Goal: Task Accomplishment & Management: Use online tool/utility

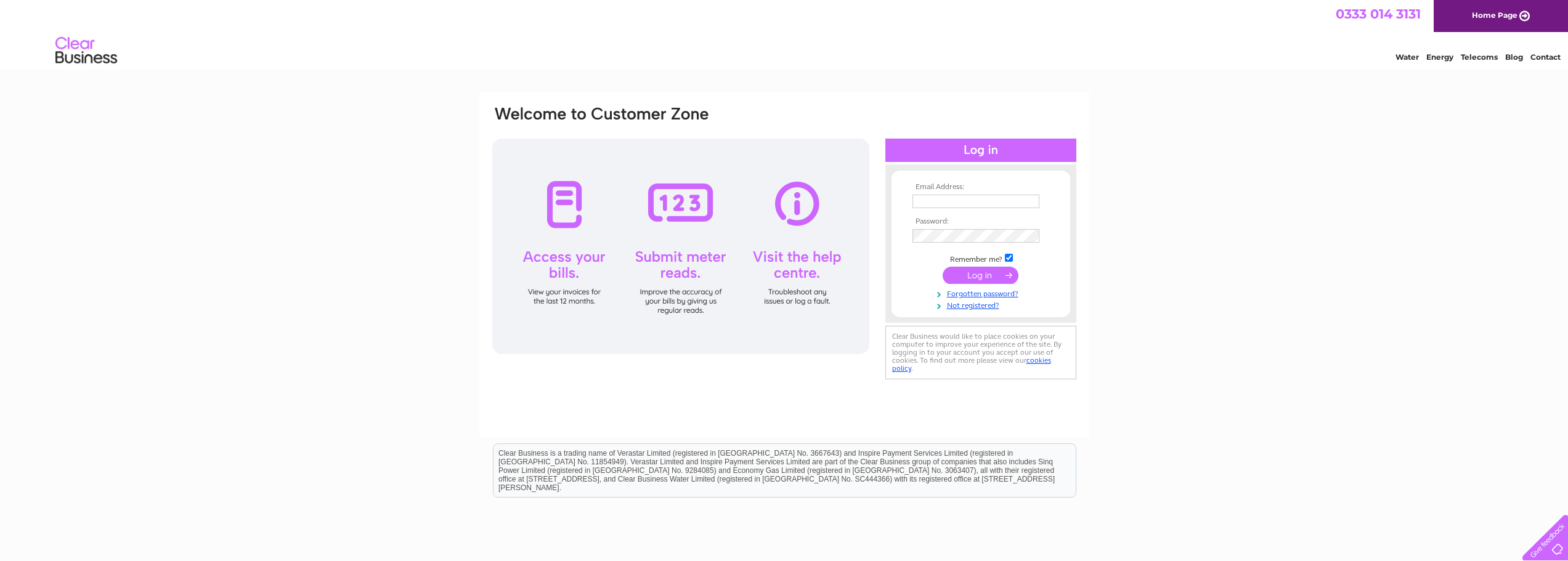
click at [980, 203] on input "text" at bounding box center [976, 201] width 127 height 13
type input "paul69uk@sky.com"
click at [998, 269] on input "submit" at bounding box center [980, 275] width 76 height 17
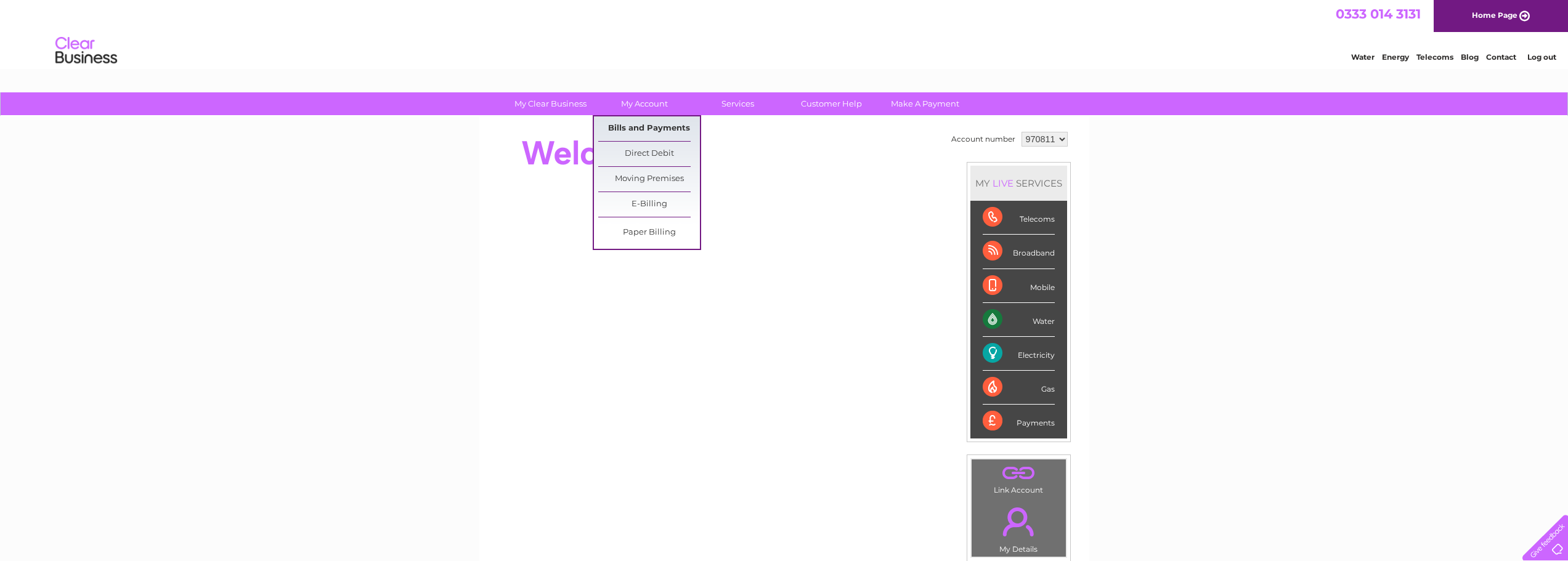
click at [644, 126] on link "Bills and Payments" at bounding box center [649, 129] width 101 height 25
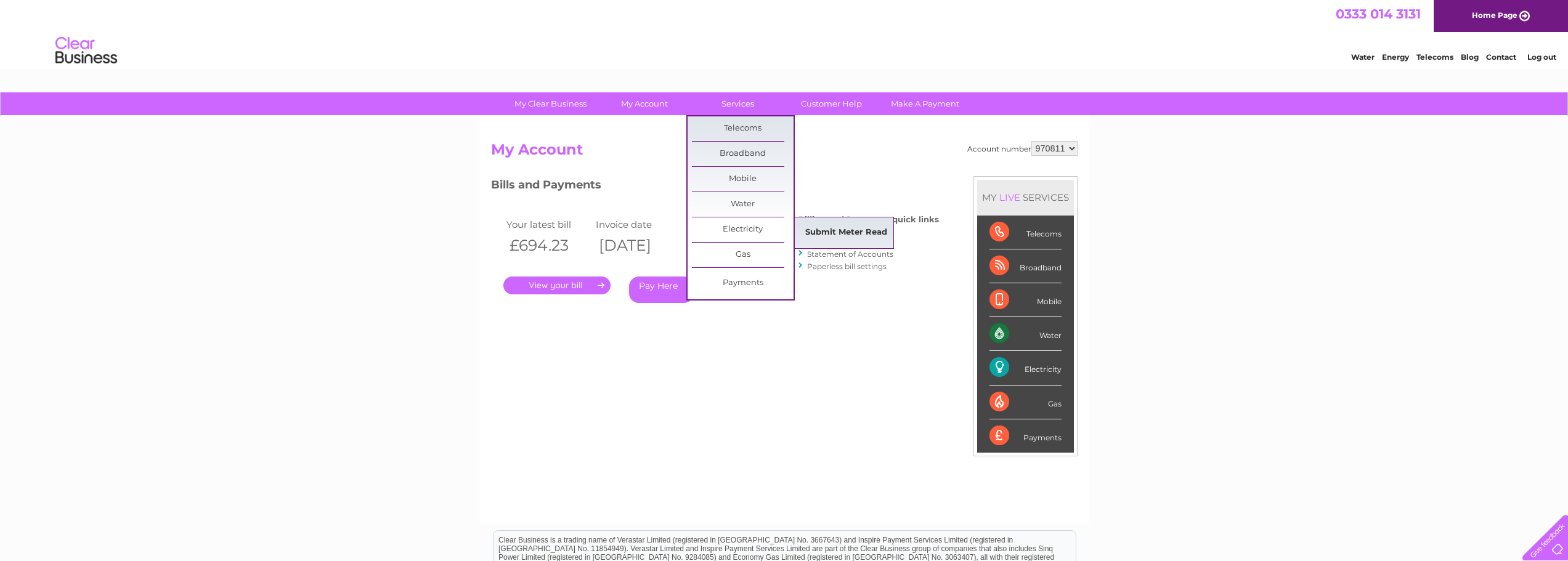
click at [831, 228] on link "Submit Meter Read" at bounding box center [846, 233] width 101 height 25
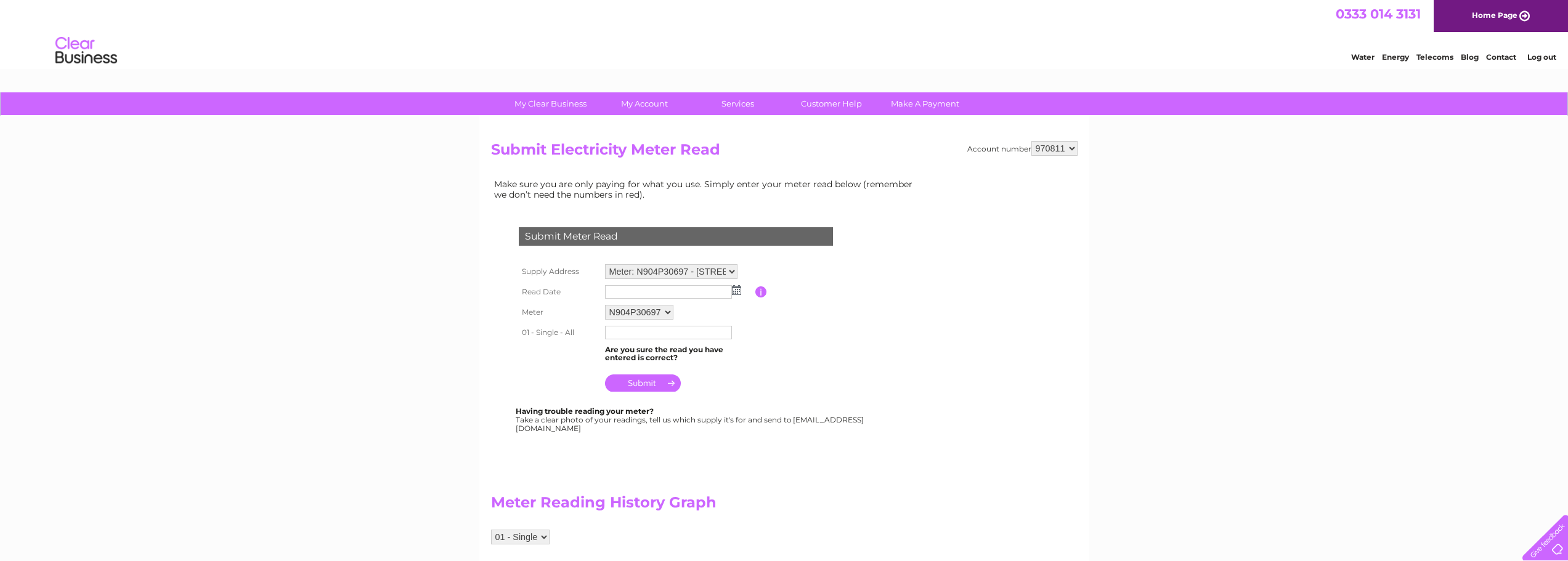
click at [662, 292] on input "text" at bounding box center [669, 292] width 127 height 13
click at [759, 294] on input "button" at bounding box center [761, 292] width 12 height 11
click at [685, 289] on input "text" at bounding box center [669, 292] width 127 height 13
click at [736, 288] on img at bounding box center [738, 290] width 10 height 10
click at [669, 339] on link "1" at bounding box center [675, 344] width 20 height 12
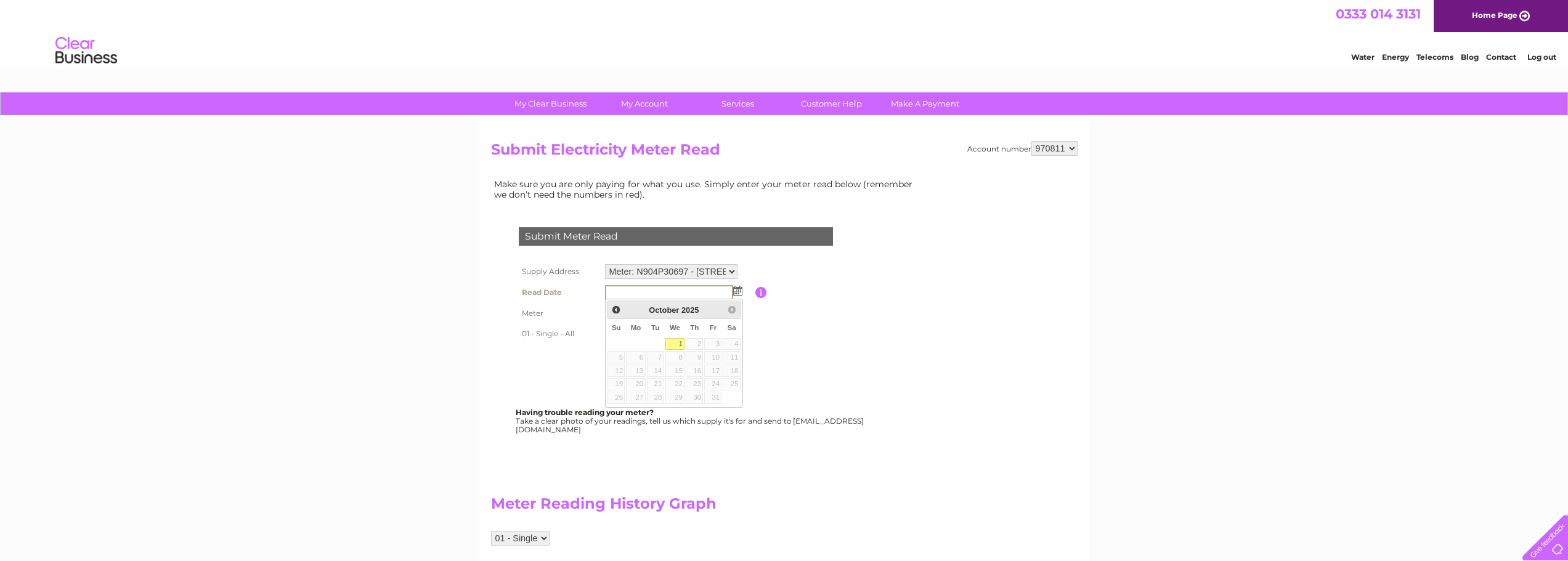
type input "2025/10/01"
click at [630, 330] on input "text" at bounding box center [669, 333] width 127 height 13
type input "348446"
click at [647, 387] on input "submit" at bounding box center [643, 384] width 76 height 17
